Goal: Task Accomplishment & Management: Complete application form

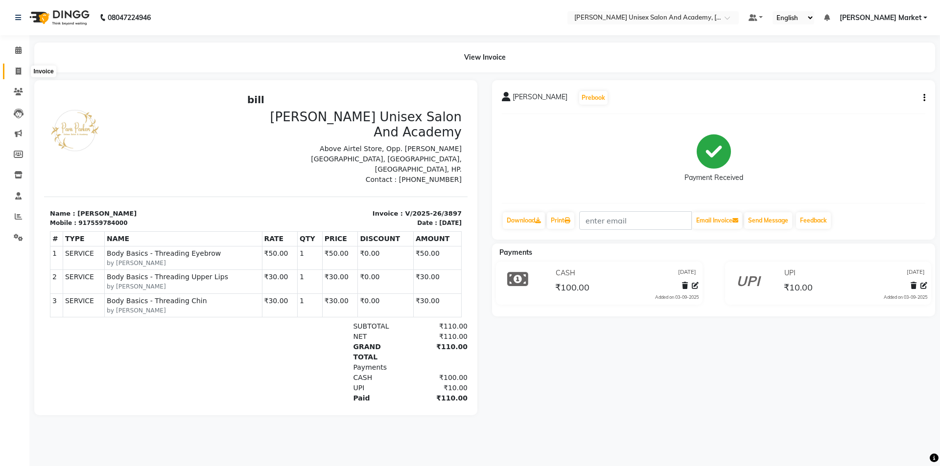
click at [22, 69] on span at bounding box center [18, 71] width 17 height 11
select select "service"
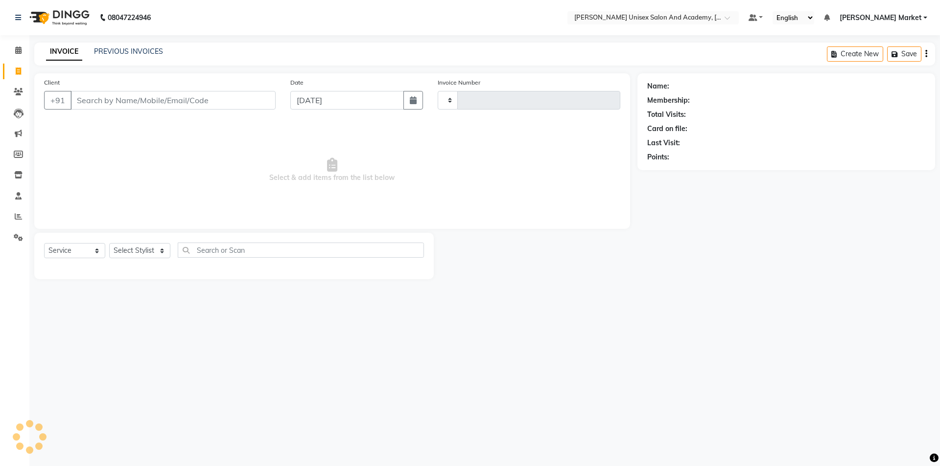
type input "3898"
select select "8060"
drag, startPoint x: 144, startPoint y: 254, endPoint x: 141, endPoint y: 258, distance: 5.0
click at [144, 254] on select "Select Stylist Amit anjali hemant [PERSON_NAME] [PERSON_NAME] owner pooja [PERS…" at bounding box center [139, 250] width 61 height 15
select select "74041"
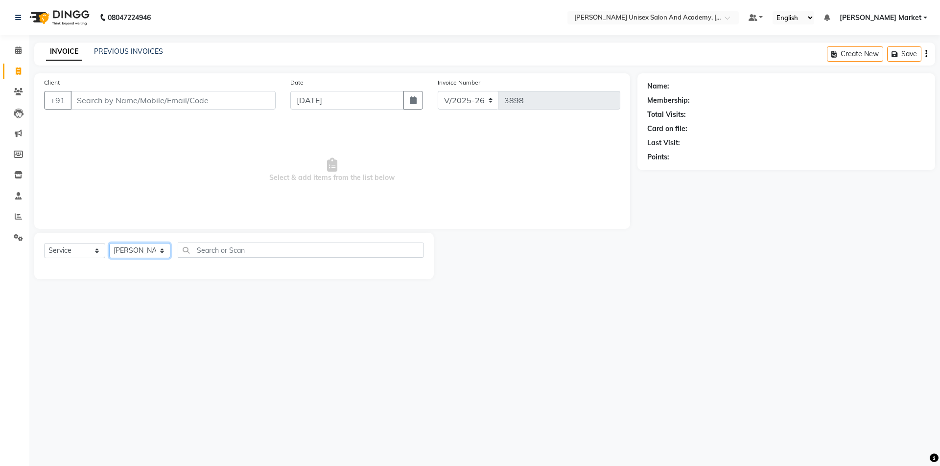
click at [109, 243] on select "Select Stylist Amit anjali hemant [PERSON_NAME] [PERSON_NAME] owner pooja [PERS…" at bounding box center [139, 250] width 61 height 15
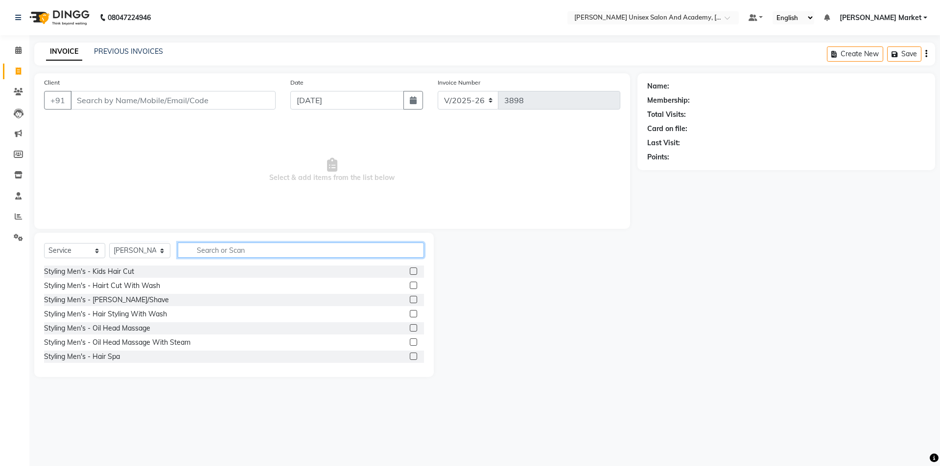
click at [211, 251] on input "text" at bounding box center [301, 250] width 246 height 15
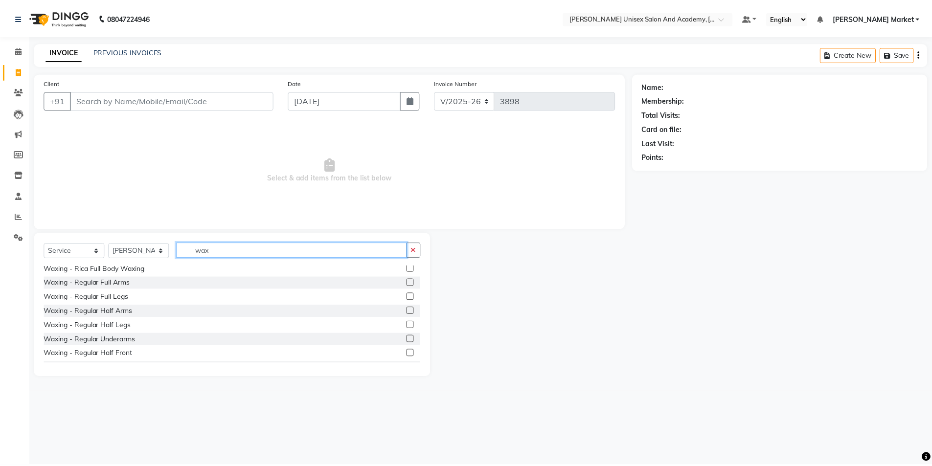
scroll to position [245, 0]
type input "wax"
click at [115, 282] on div "Waxing - Regular Full Arms" at bounding box center [87, 283] width 87 height 10
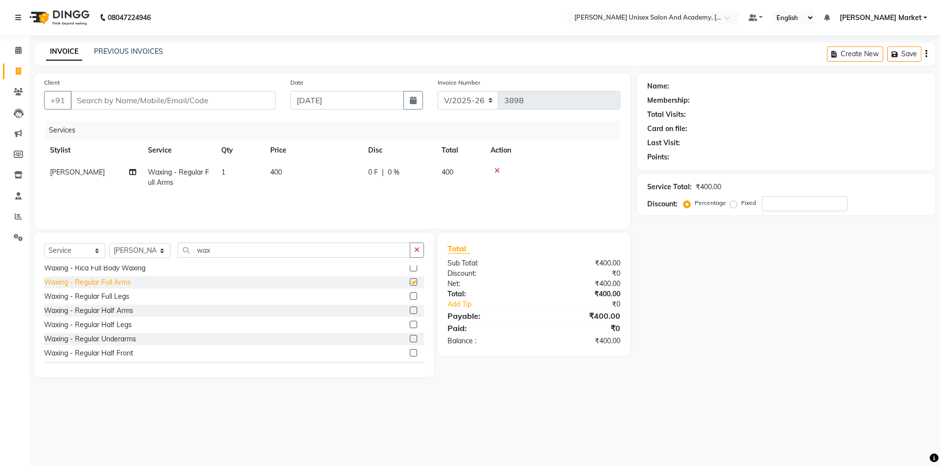
checkbox input "false"
click at [192, 97] on input "Client" at bounding box center [172, 100] width 205 height 19
type input "7"
type input "0"
type input "7018899229"
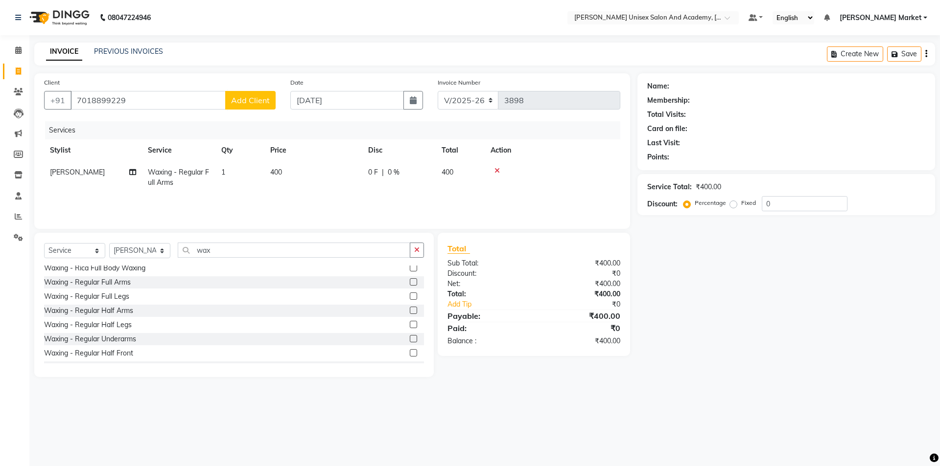
click at [253, 94] on button "Add Client" at bounding box center [250, 100] width 50 height 19
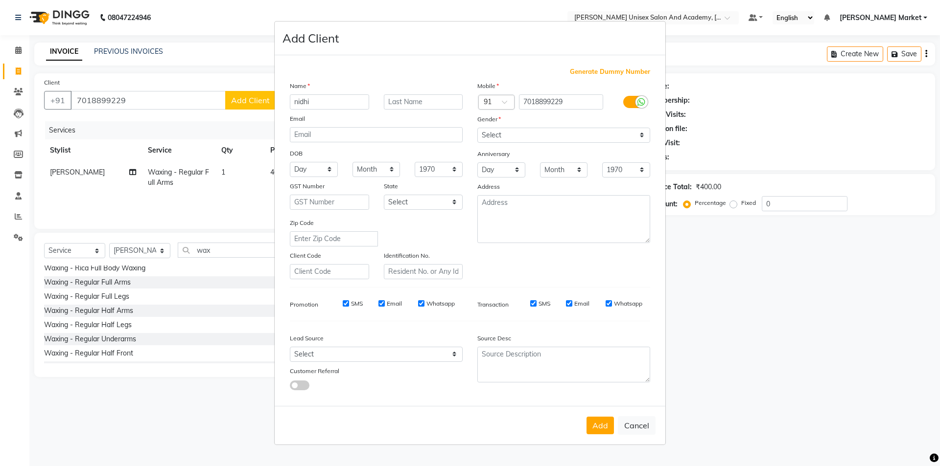
type input "nidhi"
click at [518, 130] on select "Select [DEMOGRAPHIC_DATA] [DEMOGRAPHIC_DATA] Other Prefer Not To Say" at bounding box center [563, 135] width 173 height 15
select select "[DEMOGRAPHIC_DATA]"
click at [477, 128] on select "Select [DEMOGRAPHIC_DATA] [DEMOGRAPHIC_DATA] Other Prefer Not To Say" at bounding box center [563, 135] width 173 height 15
click at [590, 424] on button "Add" at bounding box center [599, 426] width 27 height 18
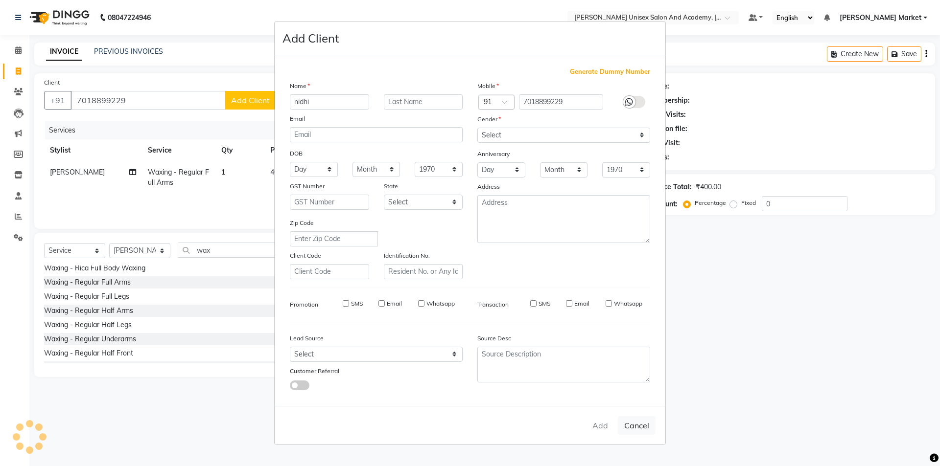
select select
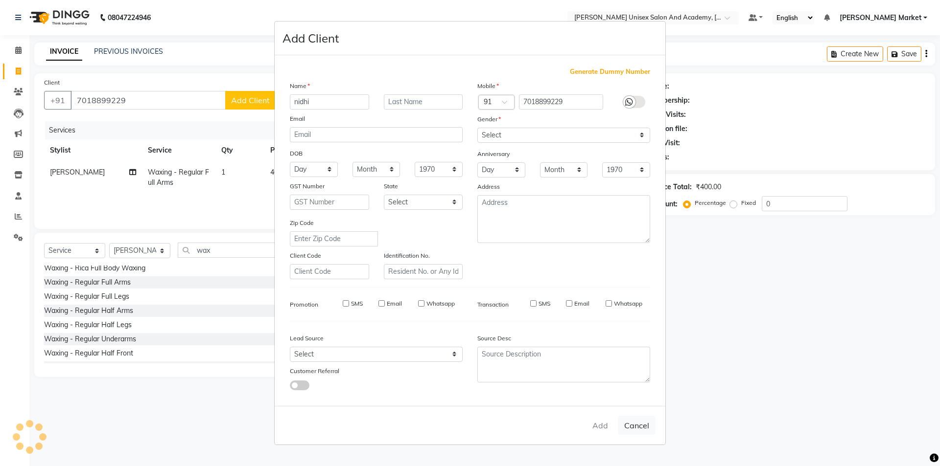
select select
checkbox input "false"
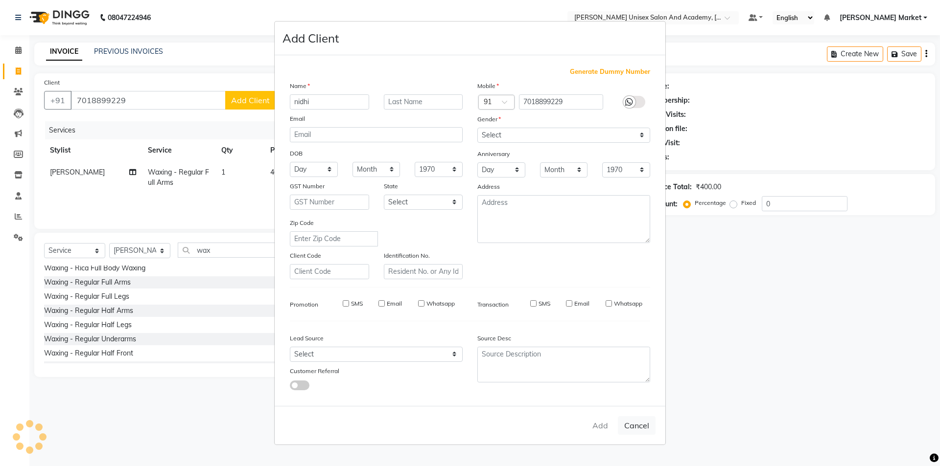
checkbox input "false"
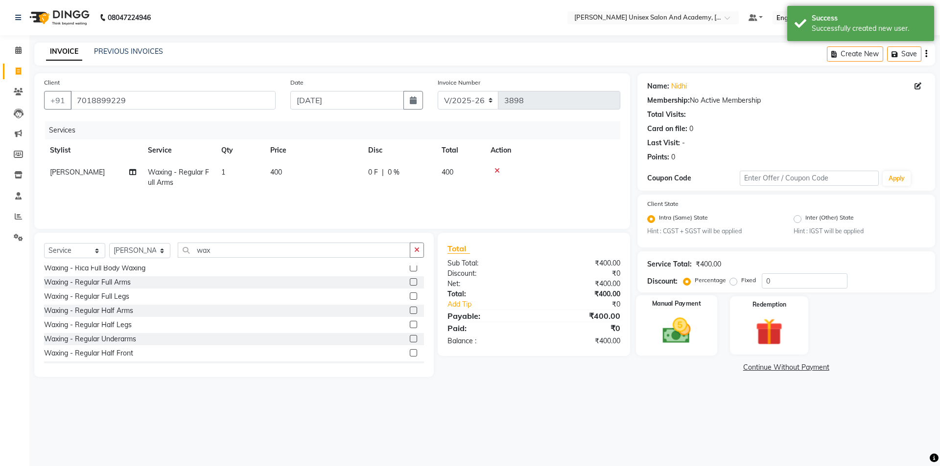
click at [679, 329] on img at bounding box center [676, 331] width 46 height 32
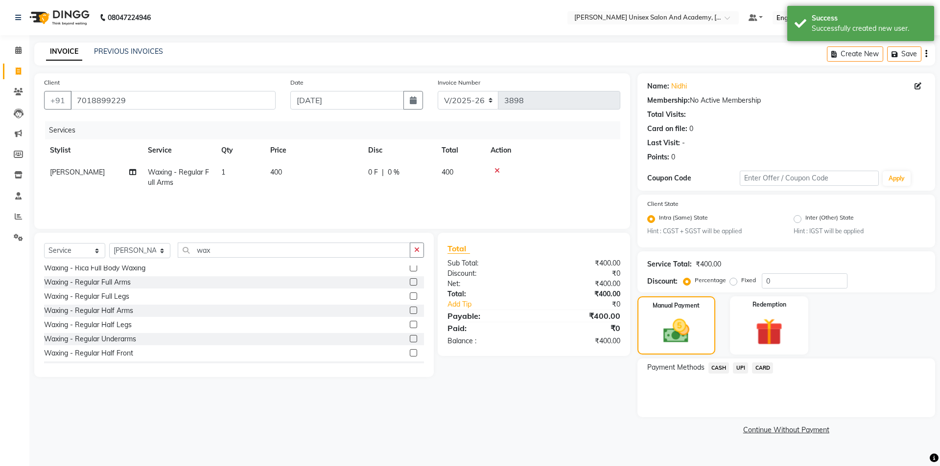
click at [715, 363] on span "CASH" at bounding box center [718, 368] width 21 height 11
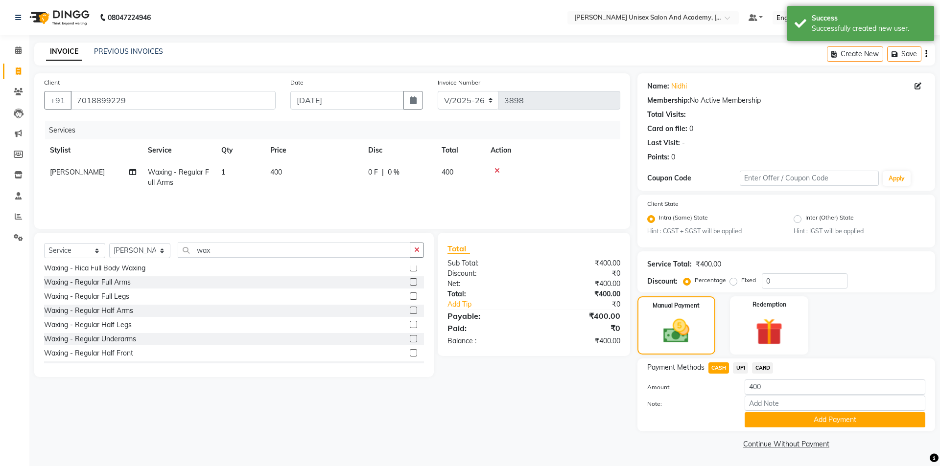
click at [803, 432] on div "Name: [PERSON_NAME] Membership: No Active Membership Total Visits: Card on file…" at bounding box center [789, 262] width 305 height 378
click at [800, 422] on button "Add Payment" at bounding box center [834, 420] width 181 height 15
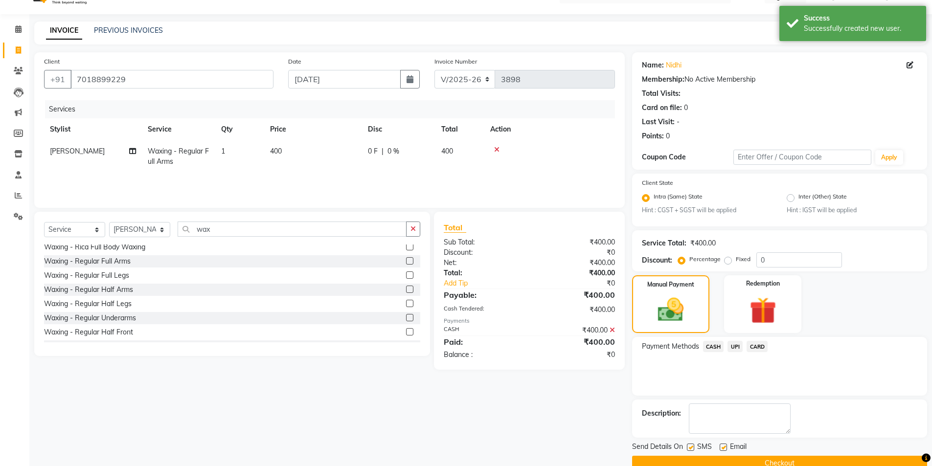
scroll to position [41, 0]
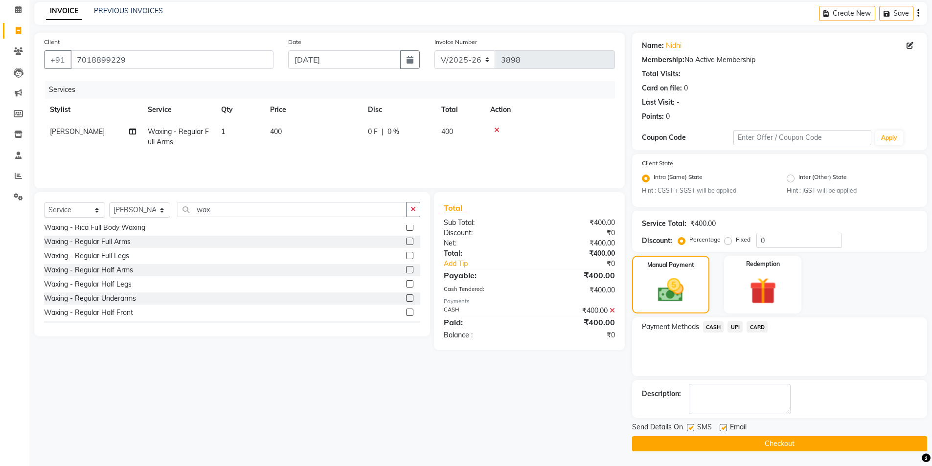
click at [718, 444] on button "Checkout" at bounding box center [779, 444] width 295 height 15
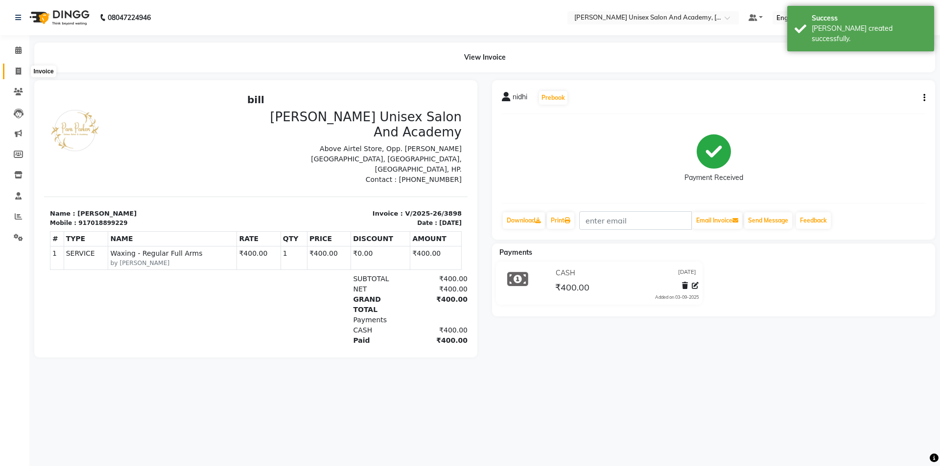
click at [19, 70] on icon at bounding box center [18, 71] width 5 height 7
select select "8060"
select select "service"
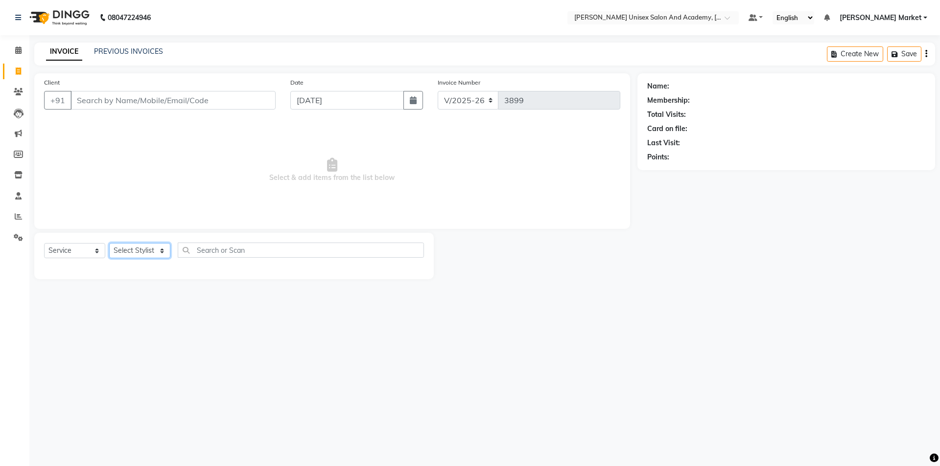
click at [155, 251] on select "Select Stylist Amit anjali hemant [PERSON_NAME] [PERSON_NAME] owner pooja [PERS…" at bounding box center [139, 250] width 61 height 15
click at [92, 104] on input "Client" at bounding box center [172, 100] width 205 height 19
type input "7807607007"
click at [255, 107] on button "Add Client" at bounding box center [250, 100] width 50 height 19
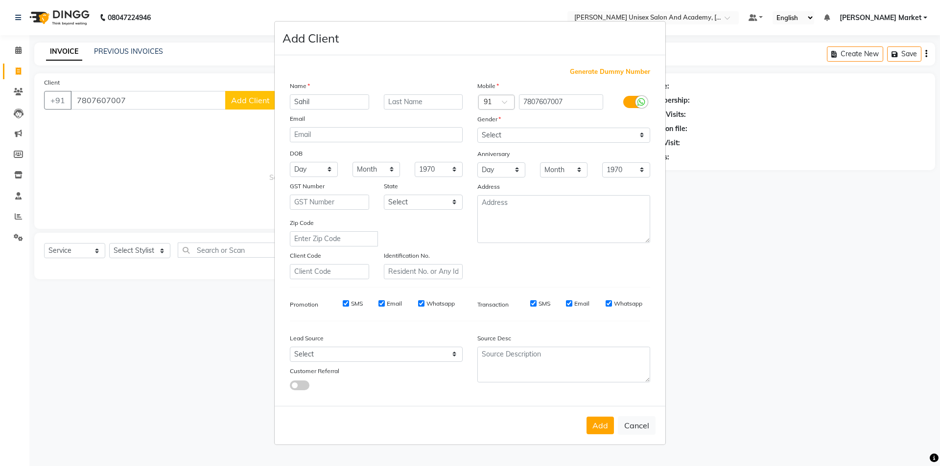
type input "Sahil"
click at [415, 108] on input "text" at bounding box center [423, 101] width 79 height 15
type input "Seraik"
click at [606, 133] on select "Select [DEMOGRAPHIC_DATA] [DEMOGRAPHIC_DATA] Other Prefer Not To Say" at bounding box center [563, 135] width 173 height 15
click at [477, 128] on select "Select [DEMOGRAPHIC_DATA] [DEMOGRAPHIC_DATA] Other Prefer Not To Say" at bounding box center [563, 135] width 173 height 15
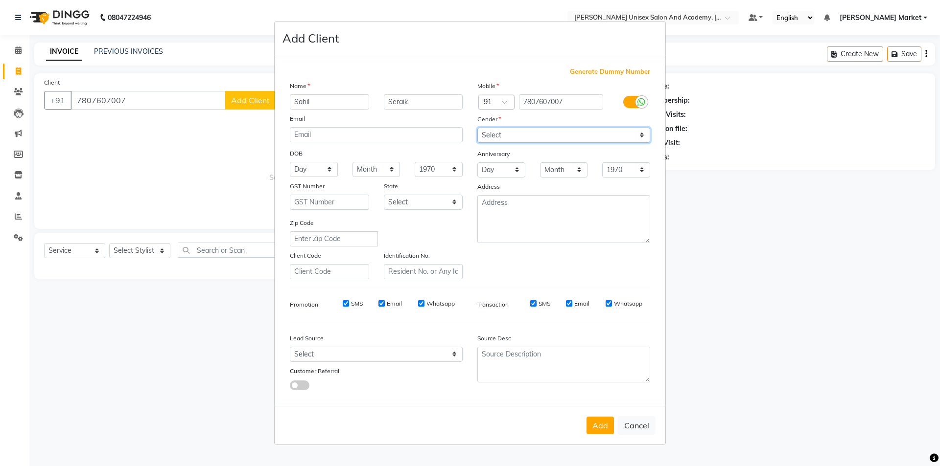
click at [641, 135] on select "Select [DEMOGRAPHIC_DATA] [DEMOGRAPHIC_DATA] Other Prefer Not To Say" at bounding box center [563, 135] width 173 height 15
select select "[DEMOGRAPHIC_DATA]"
click at [477, 128] on select "Select [DEMOGRAPHIC_DATA] [DEMOGRAPHIC_DATA] Other Prefer Not To Say" at bounding box center [563, 135] width 173 height 15
click at [605, 430] on button "Add" at bounding box center [599, 426] width 27 height 18
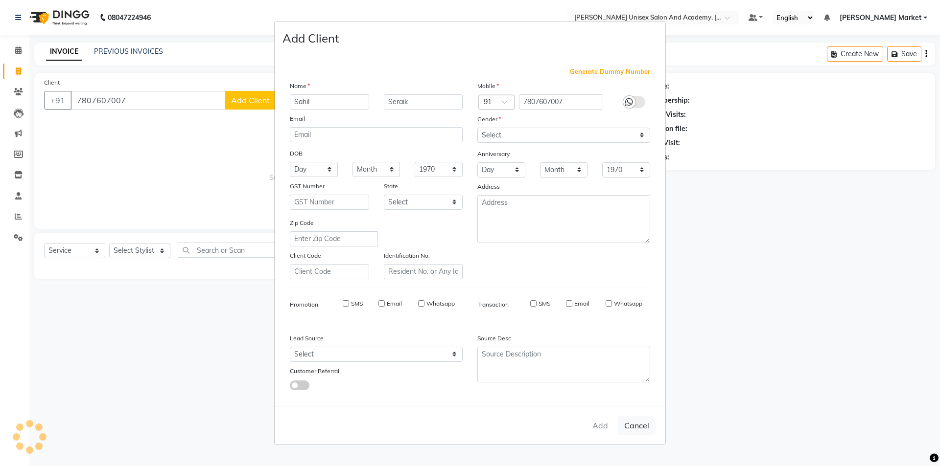
select select
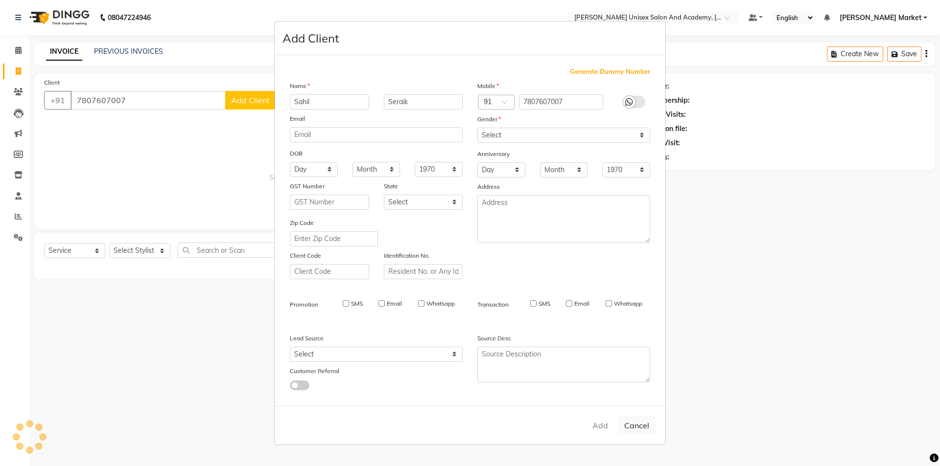
select select
checkbox input "false"
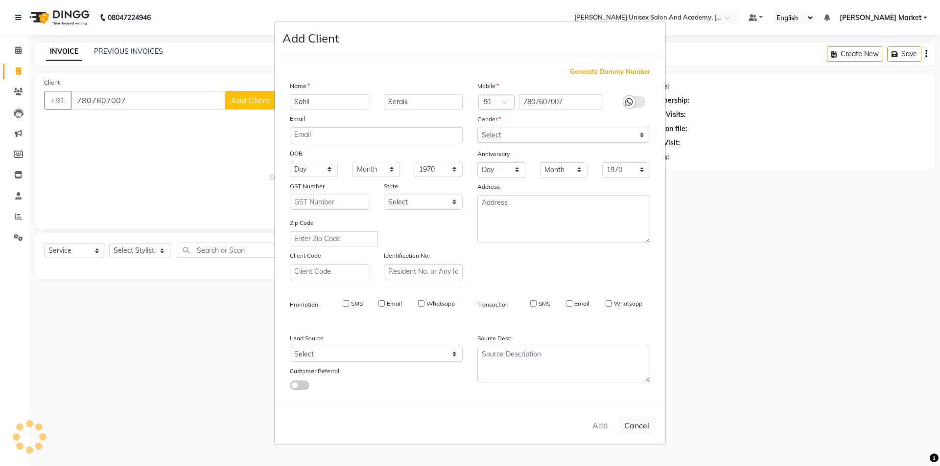
checkbox input "false"
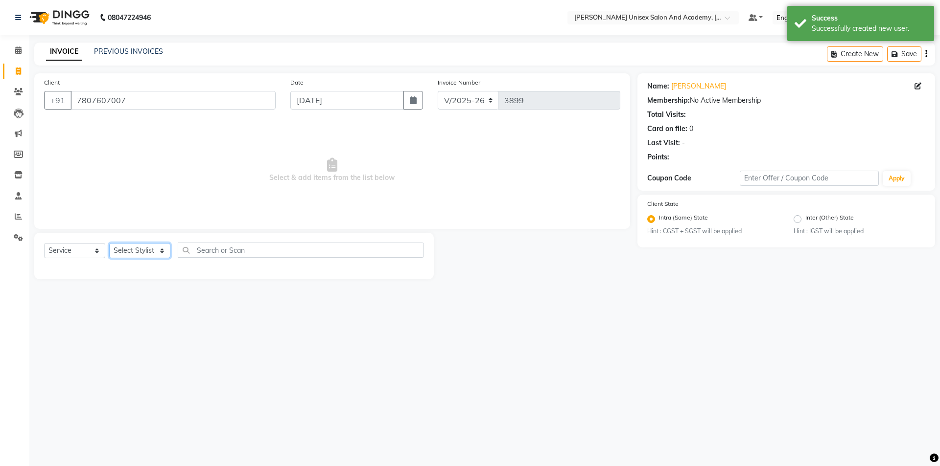
click at [134, 248] on select "Select Stylist Amit anjali hemant [PERSON_NAME] [PERSON_NAME] owner pooja [PERS…" at bounding box center [139, 250] width 61 height 15
select select "74040"
click at [109, 243] on select "Select Stylist Amit anjali hemant [PERSON_NAME] [PERSON_NAME] owner pooja [PERS…" at bounding box center [139, 250] width 61 height 15
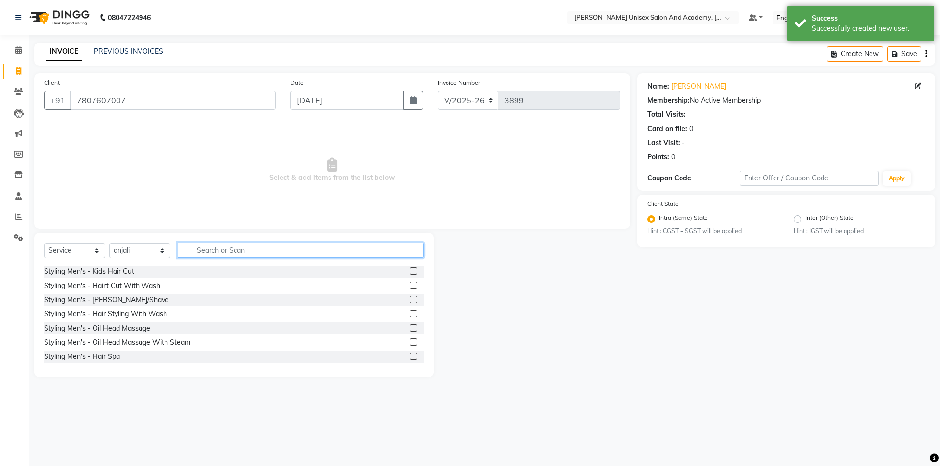
click at [217, 248] on input "text" at bounding box center [301, 250] width 246 height 15
type input "thre"
click at [138, 270] on div "Body Basics - Threading Eyebrow" at bounding box center [97, 272] width 106 height 10
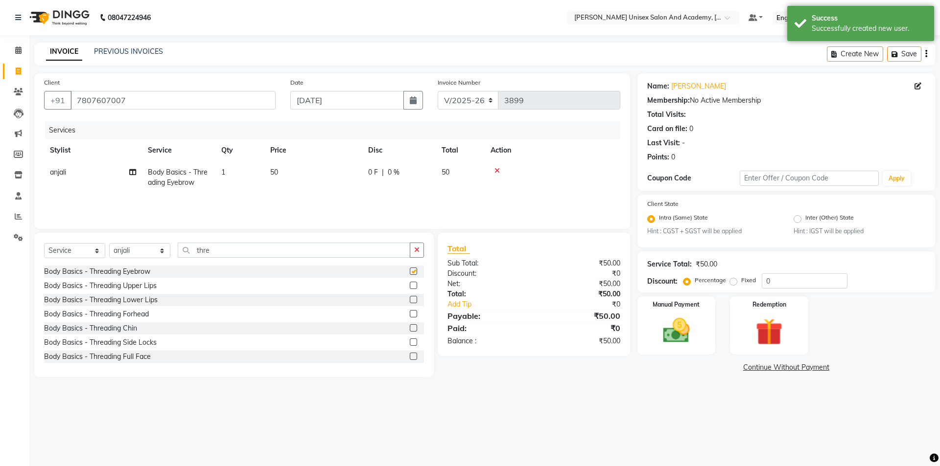
checkbox input "false"
click at [160, 248] on select "Select Stylist Amit anjali hemant [PERSON_NAME] [PERSON_NAME] owner pooja [PERS…" at bounding box center [139, 250] width 61 height 15
select select "75210"
click at [109, 243] on select "Select Stylist Amit anjali hemant [PERSON_NAME] [PERSON_NAME] owner pooja [PERS…" at bounding box center [139, 250] width 61 height 15
click at [138, 285] on div "Styling Men's - Hairt Cut With Wash" at bounding box center [102, 286] width 116 height 10
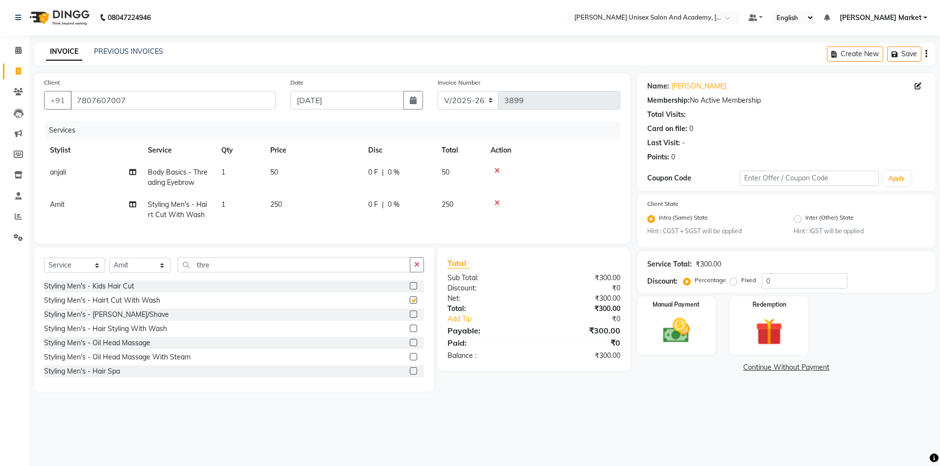
checkbox input "false"
click at [672, 314] on div "Manual Payment" at bounding box center [675, 326] width 81 height 60
click at [739, 367] on span "UPI" at bounding box center [740, 368] width 15 height 11
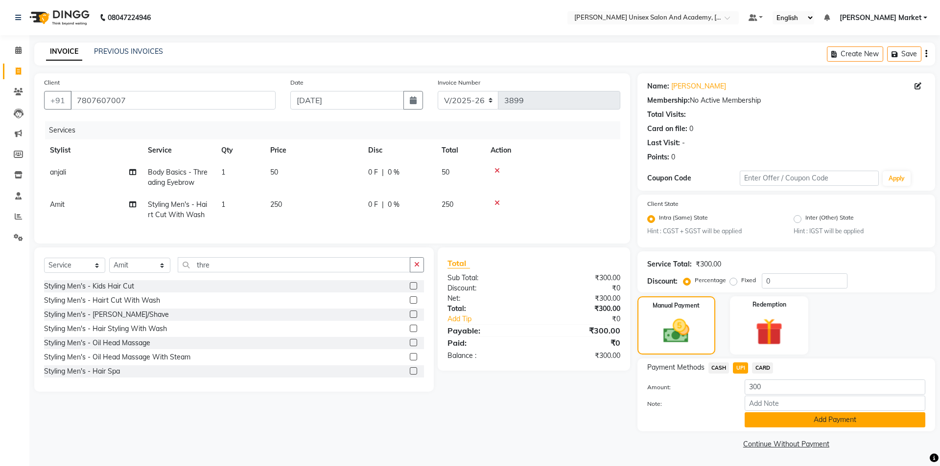
click at [782, 427] on button "Add Payment" at bounding box center [834, 420] width 181 height 15
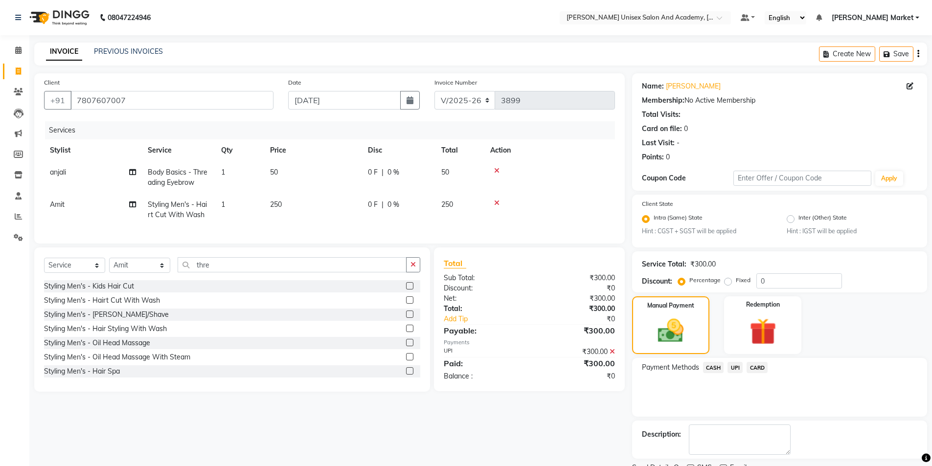
scroll to position [41, 0]
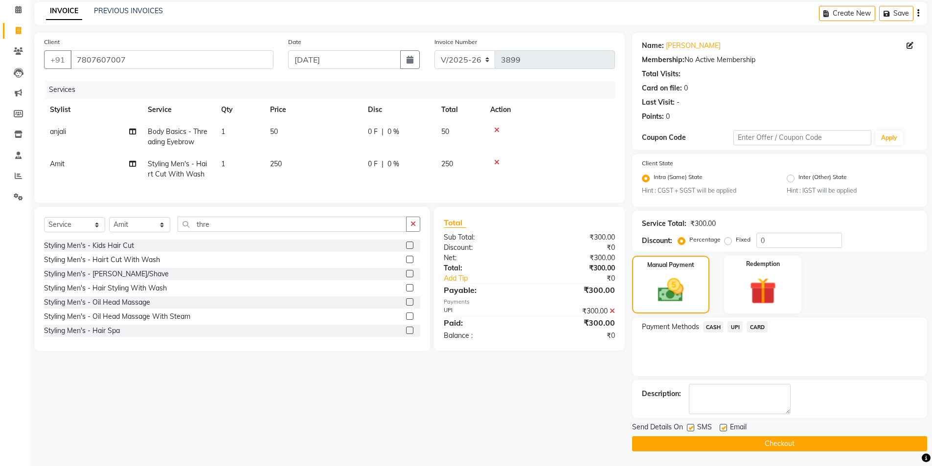
click at [772, 441] on button "Checkout" at bounding box center [779, 444] width 295 height 15
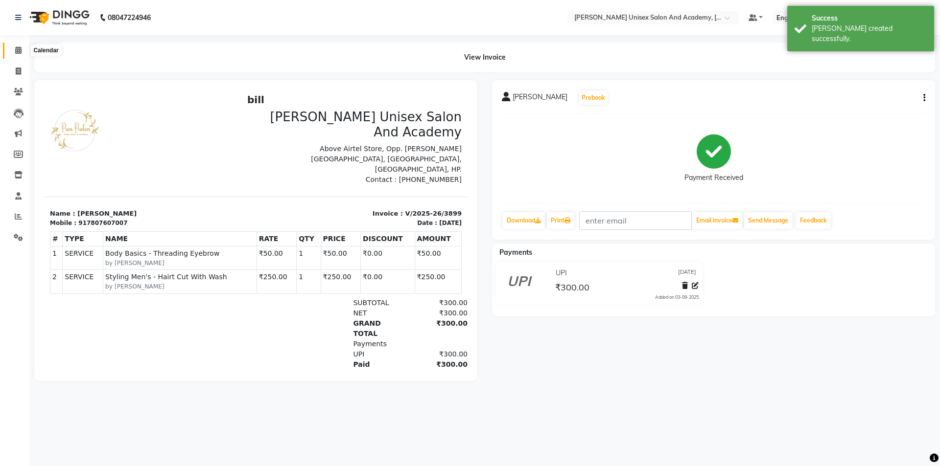
click at [16, 52] on icon at bounding box center [18, 49] width 6 height 7
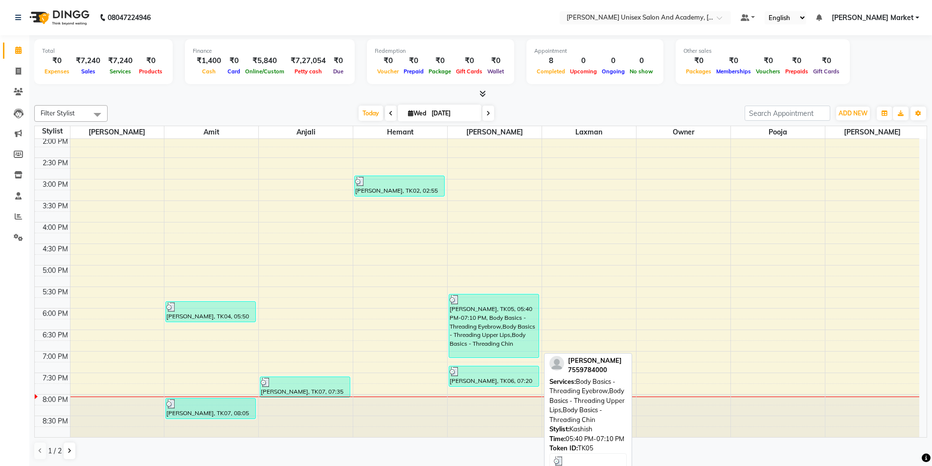
scroll to position [0, 0]
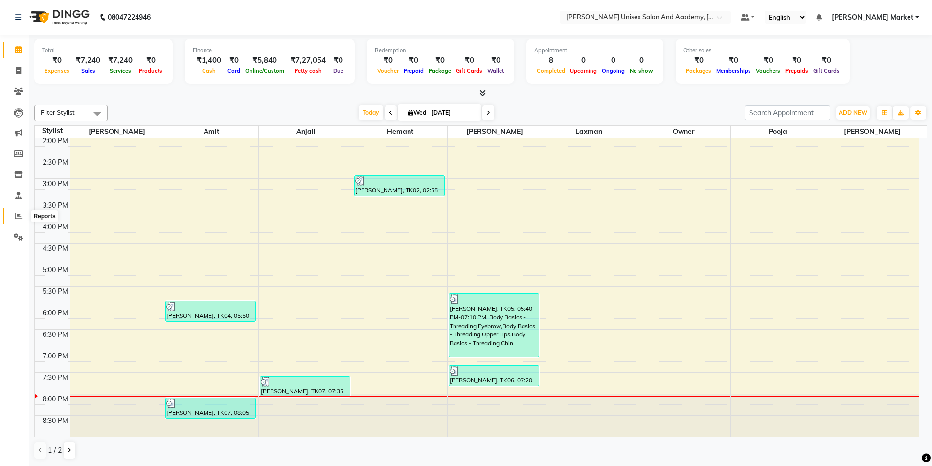
click at [18, 219] on icon at bounding box center [18, 215] width 7 height 7
